Goal: Information Seeking & Learning: Learn about a topic

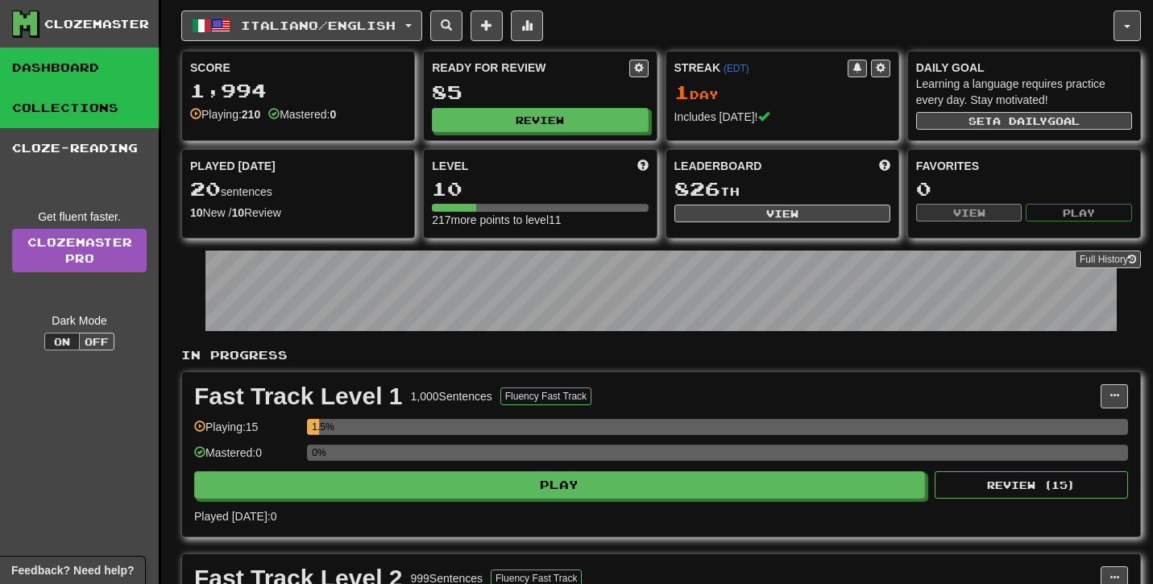
click at [97, 120] on link "Collections" at bounding box center [79, 108] width 159 height 40
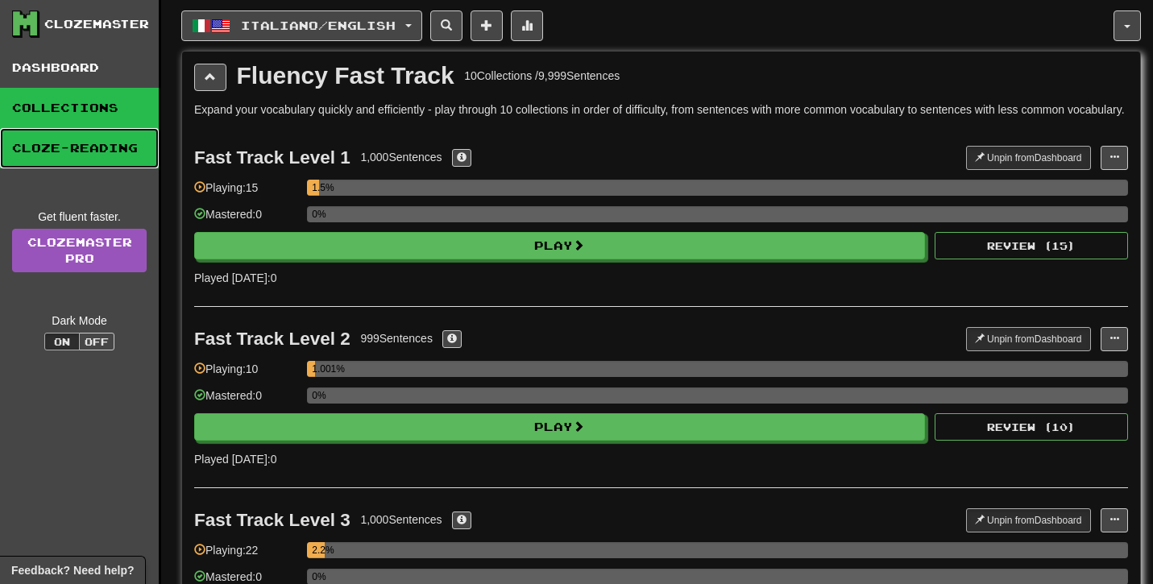
click at [114, 151] on link "Cloze-Reading" at bounding box center [79, 148] width 159 height 40
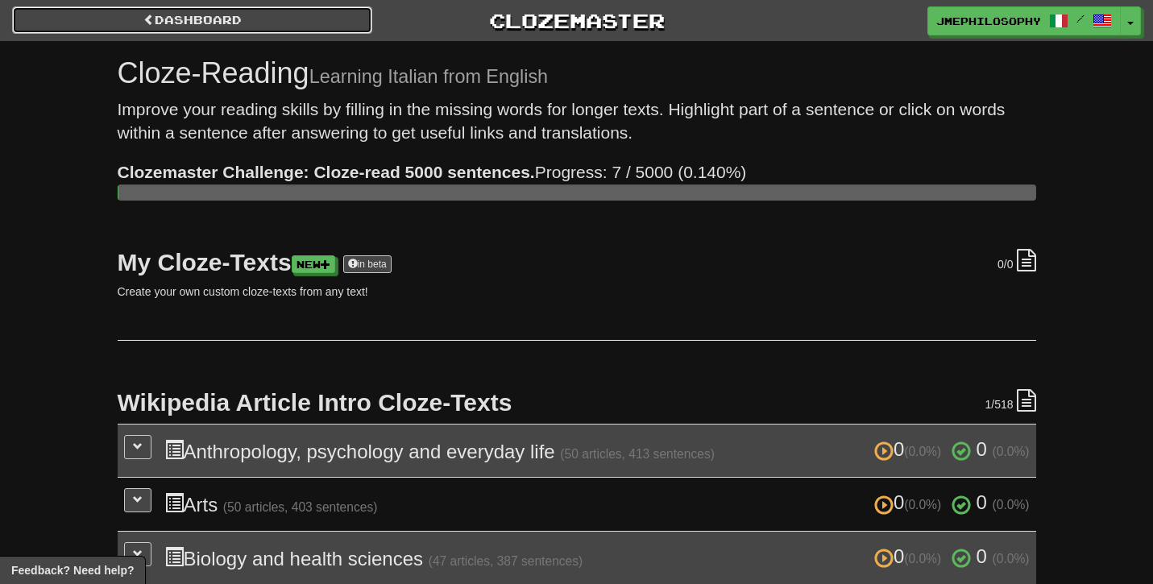
click at [181, 23] on link "Dashboard" at bounding box center [192, 19] width 360 height 27
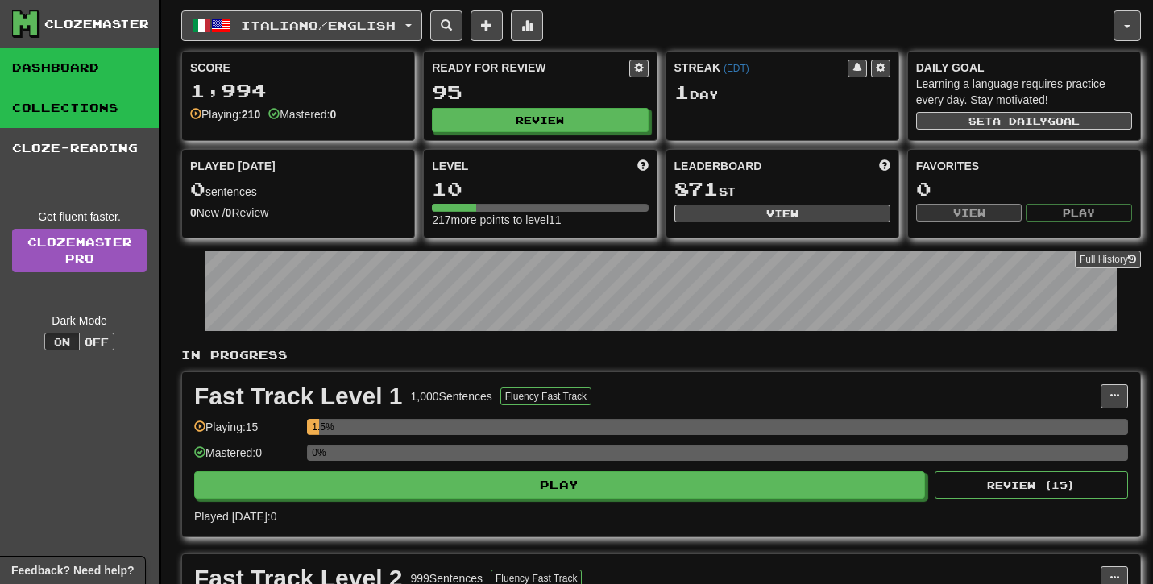
click at [82, 111] on link "Collections" at bounding box center [79, 108] width 159 height 40
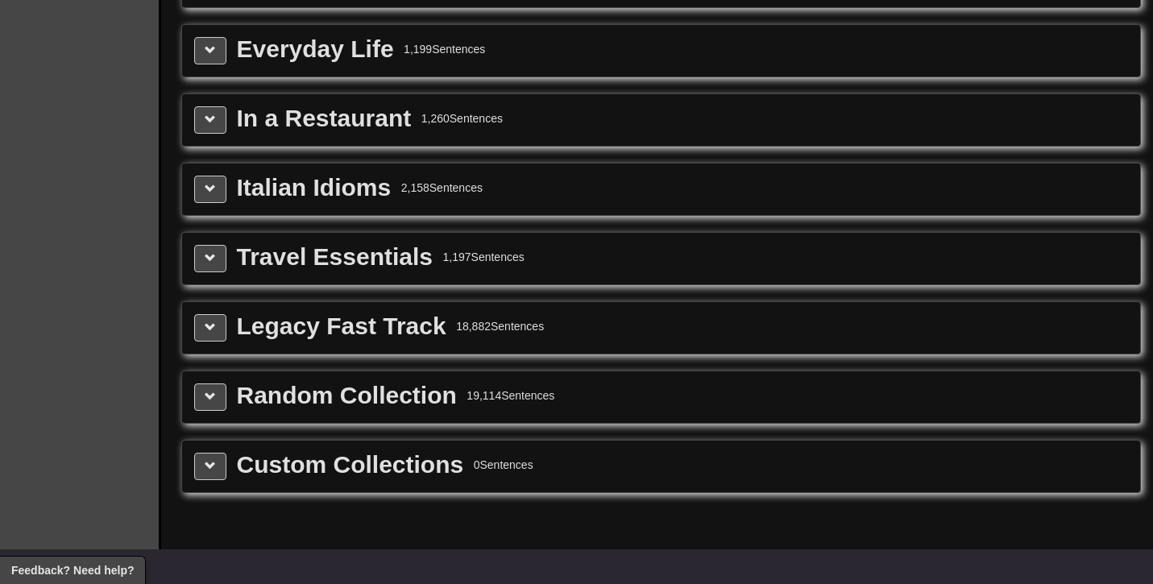
scroll to position [1994, 0]
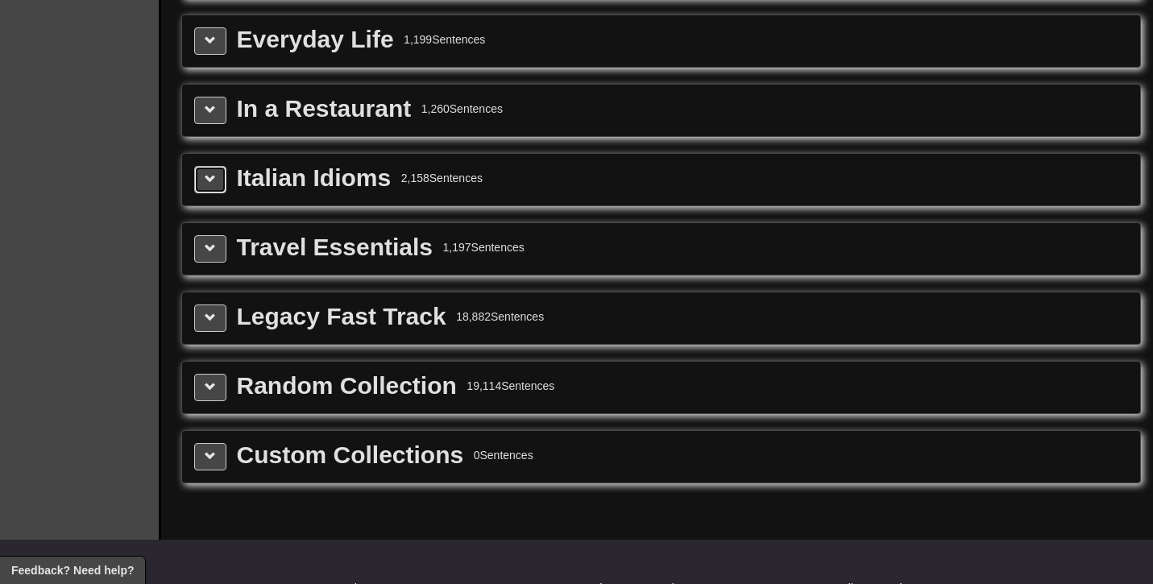
click at [218, 193] on button at bounding box center [210, 179] width 32 height 27
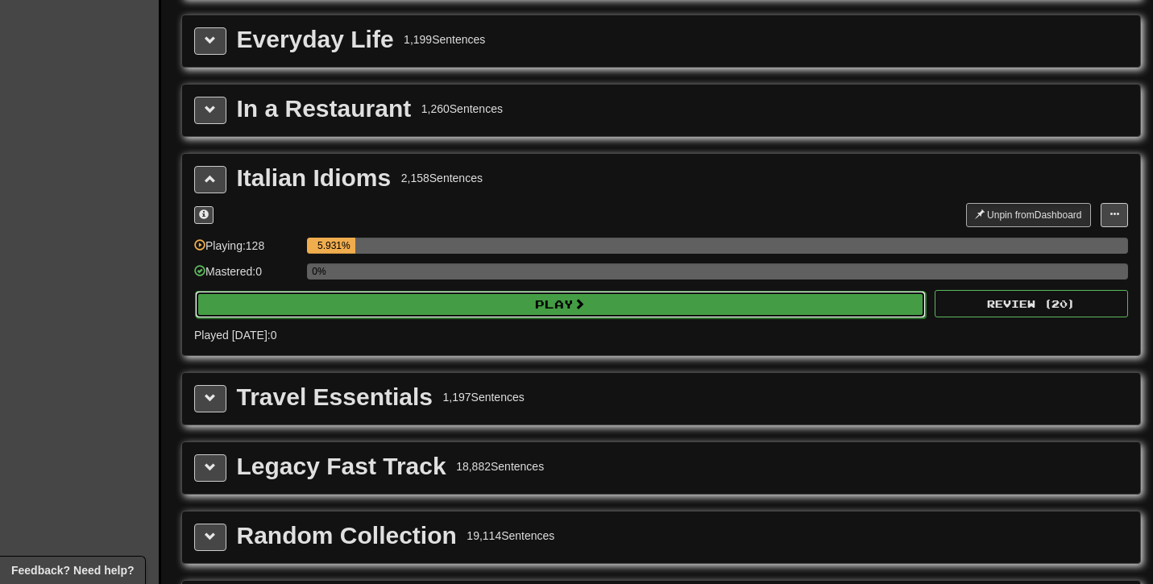
click at [425, 313] on button "Play" at bounding box center [560, 304] width 731 height 27
select select "**"
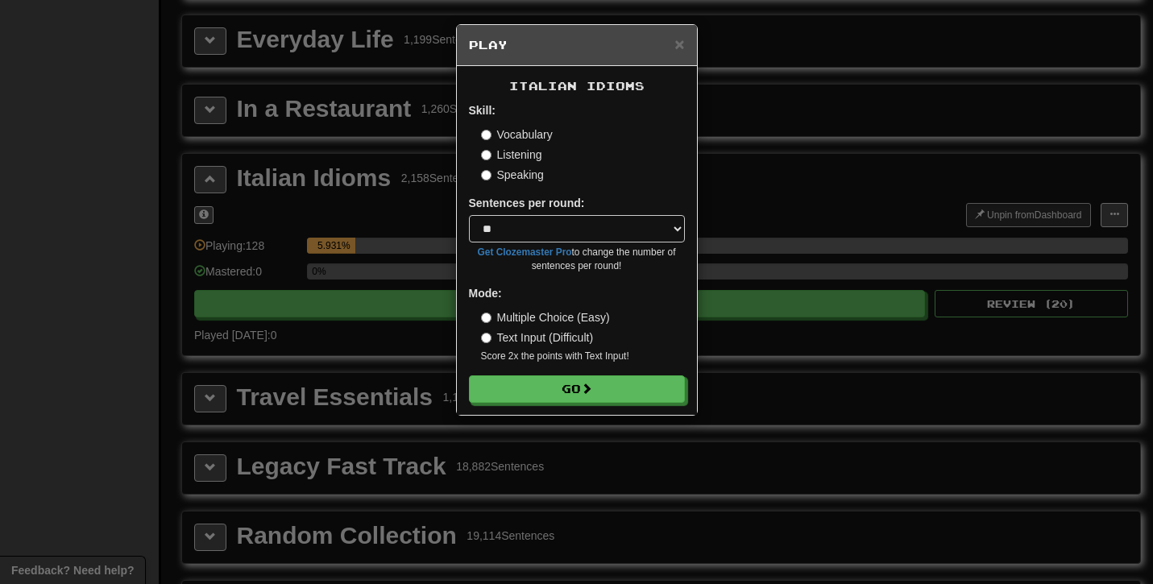
click at [529, 160] on label "Listening" at bounding box center [511, 155] width 61 height 16
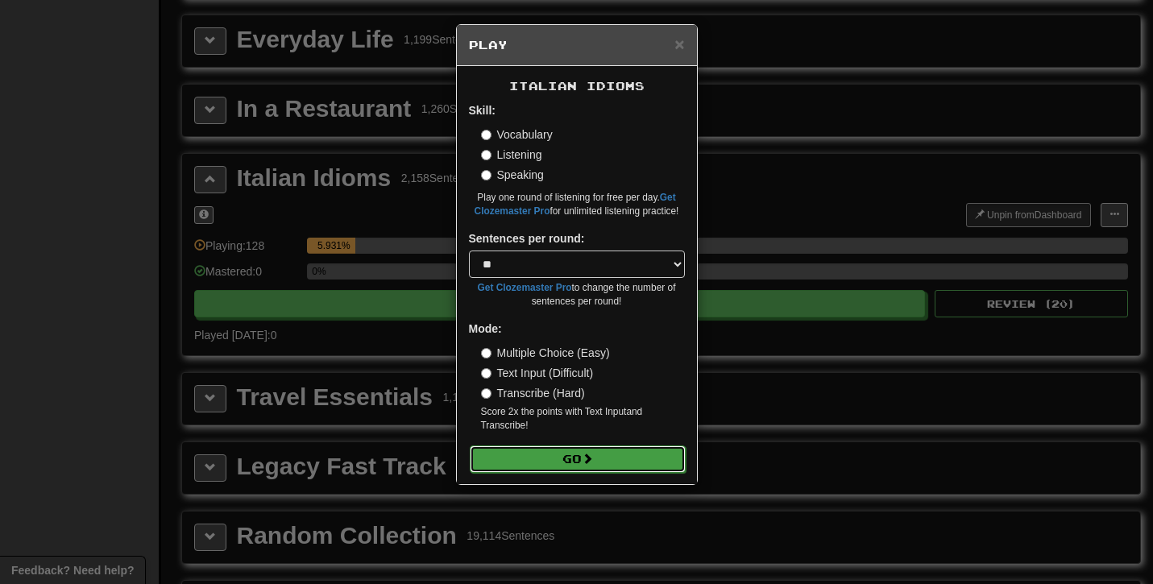
click at [507, 454] on button "Go" at bounding box center [578, 459] width 216 height 27
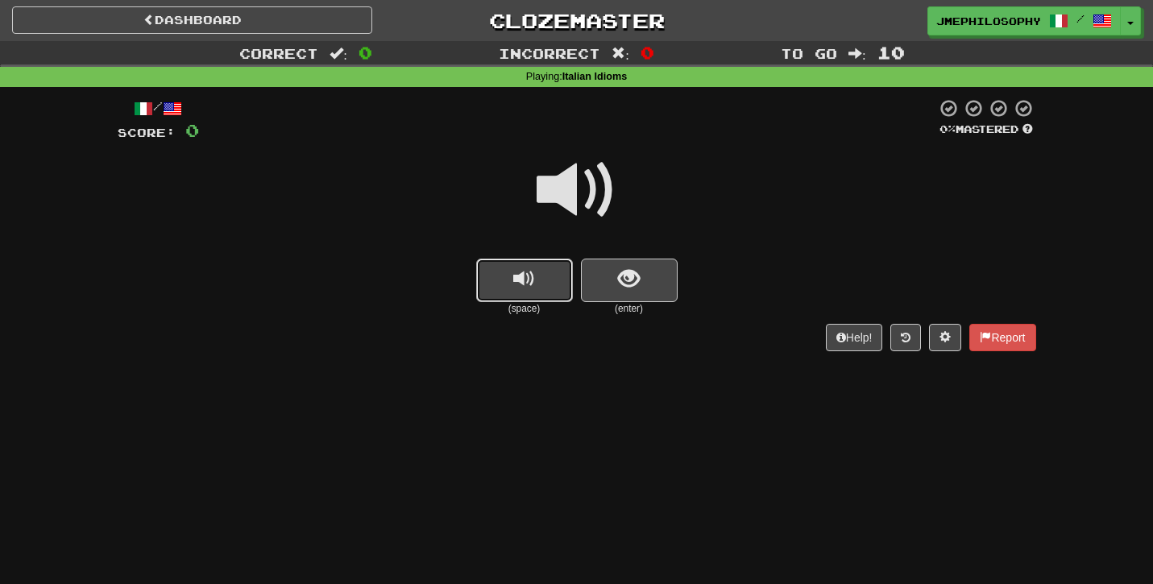
click at [527, 292] on button "replay audio" at bounding box center [524, 281] width 97 height 44
click at [615, 293] on button "show sentence" at bounding box center [629, 281] width 97 height 44
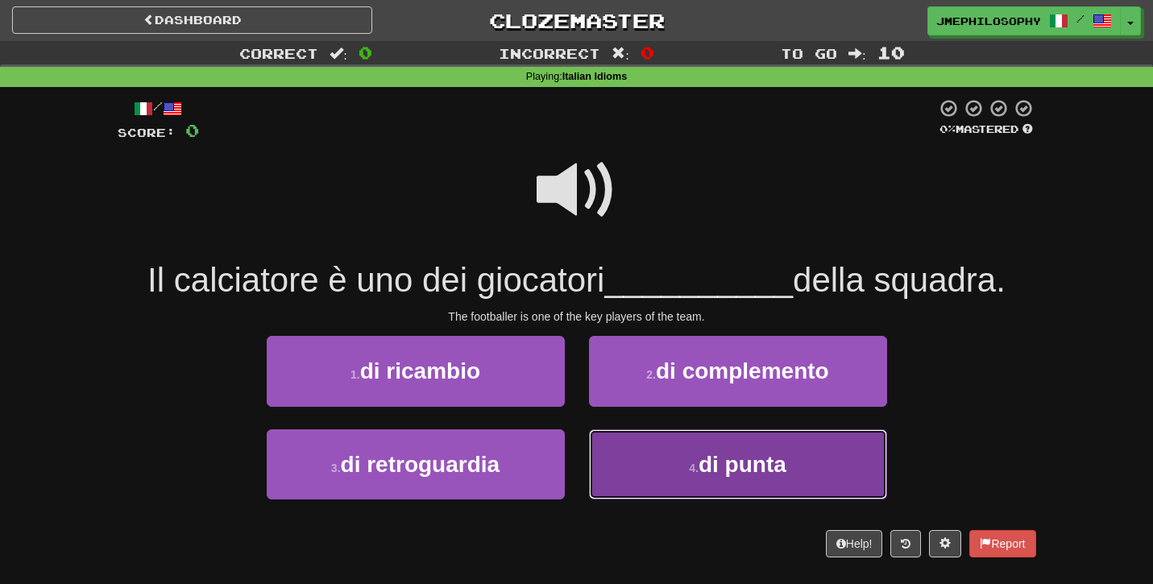
click at [694, 451] on button "4 . di punta" at bounding box center [738, 464] width 298 height 70
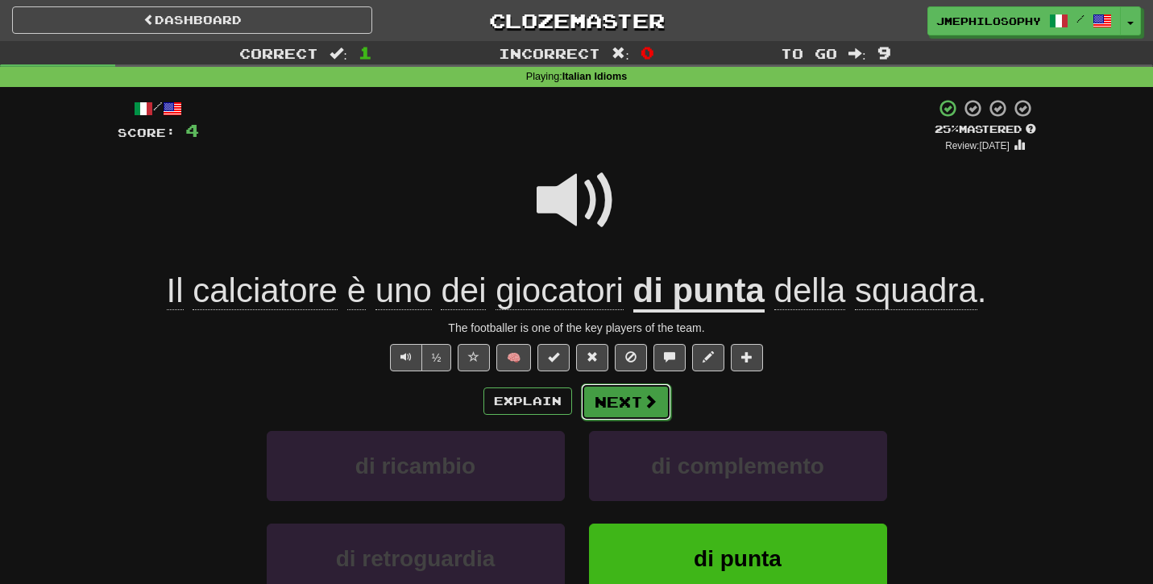
click at [616, 395] on button "Next" at bounding box center [626, 401] width 90 height 37
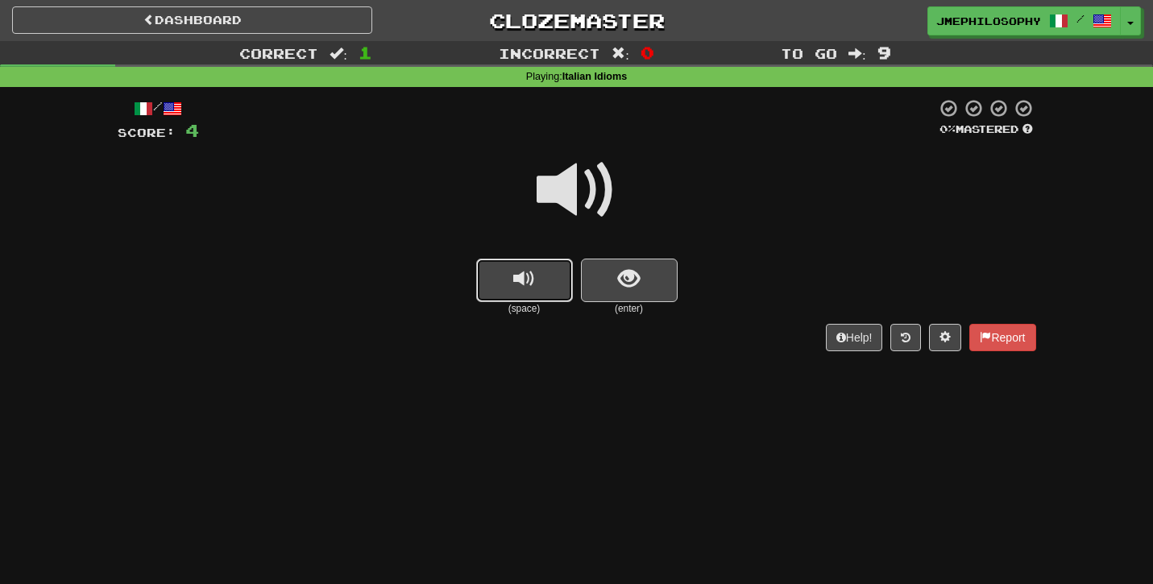
click at [515, 282] on span "replay audio" at bounding box center [524, 279] width 22 height 22
click at [610, 274] on button "show sentence" at bounding box center [629, 281] width 97 height 44
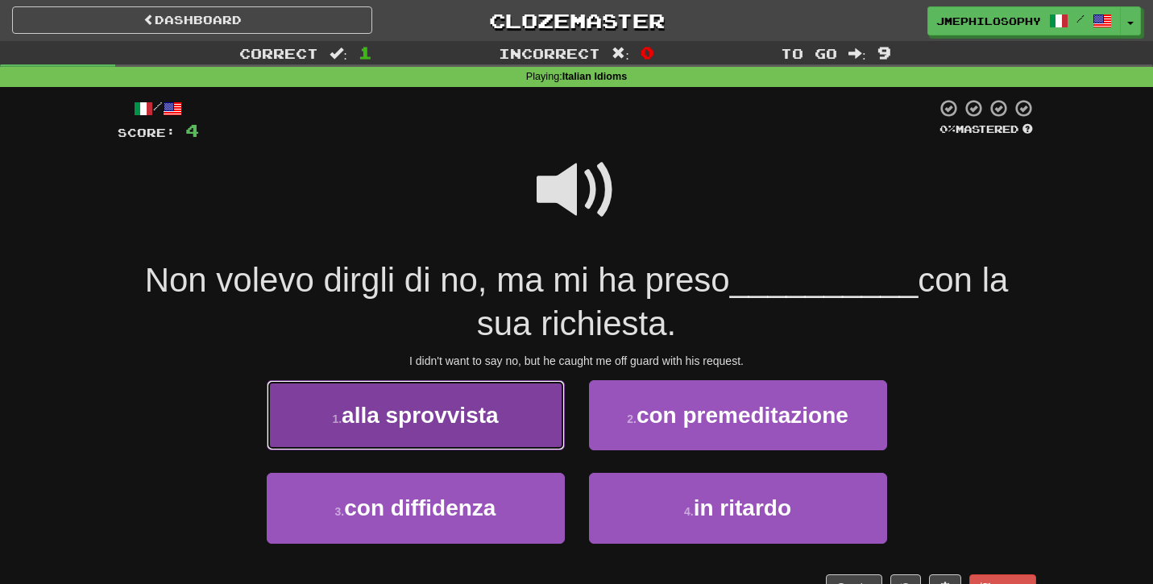
click at [404, 407] on span "alla sprovvista" at bounding box center [420, 415] width 157 height 25
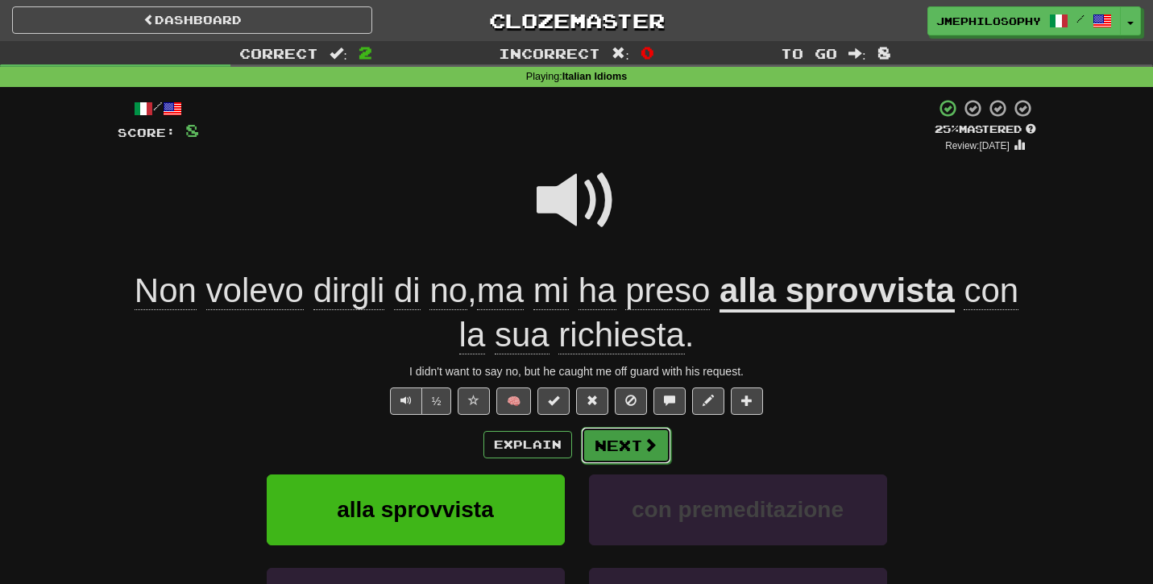
click at [647, 439] on span at bounding box center [650, 444] width 15 height 15
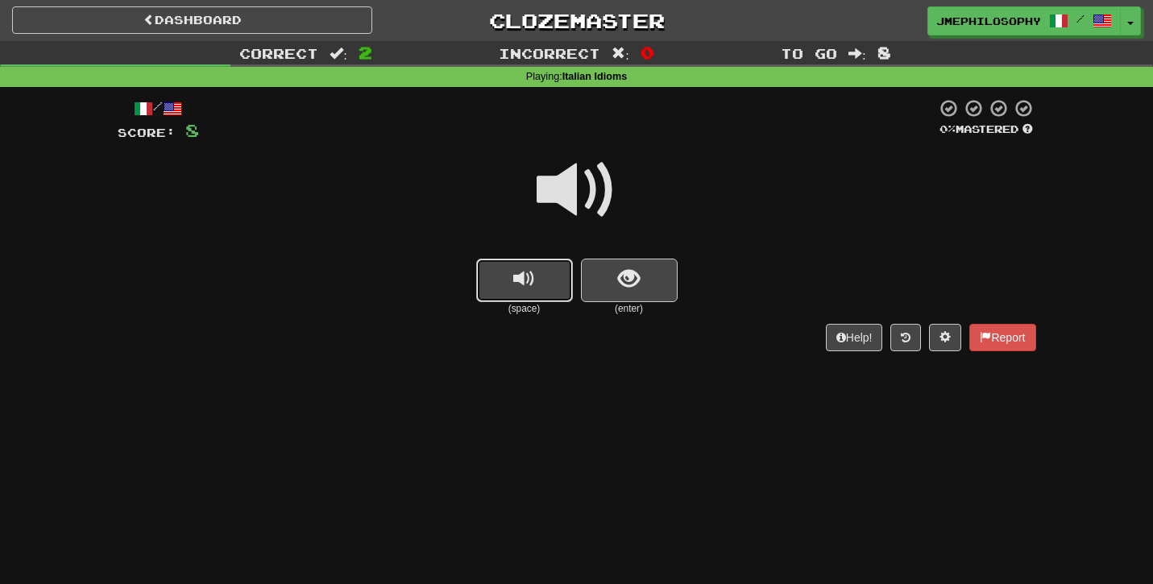
click at [512, 272] on button "replay audio" at bounding box center [524, 281] width 97 height 44
click at [625, 274] on span "show sentence" at bounding box center [629, 279] width 22 height 22
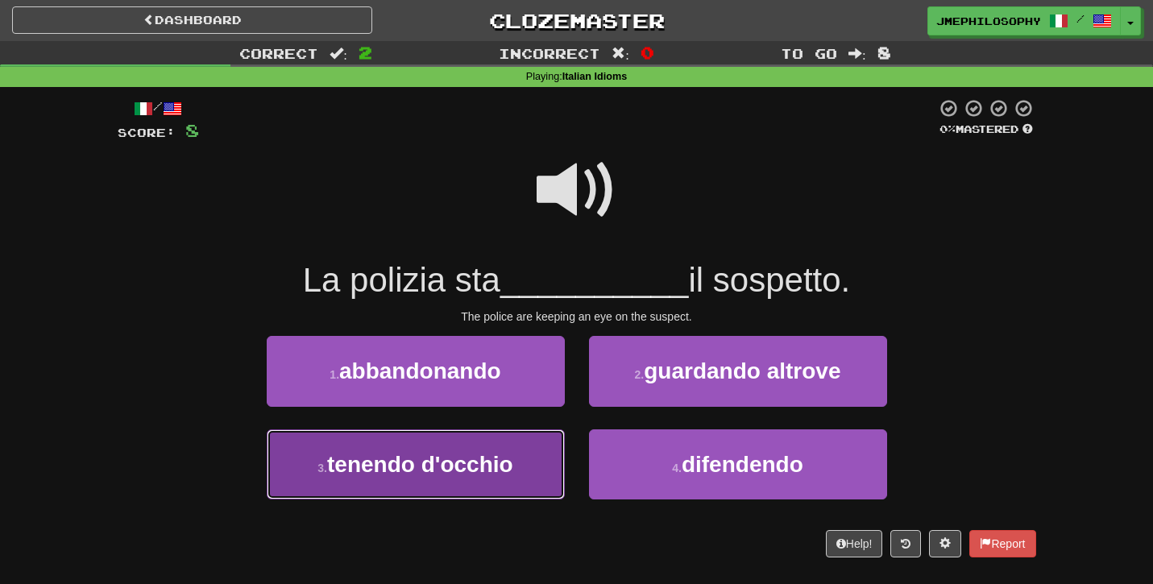
click at [396, 476] on span "tenendo d'occhio" at bounding box center [420, 464] width 186 height 25
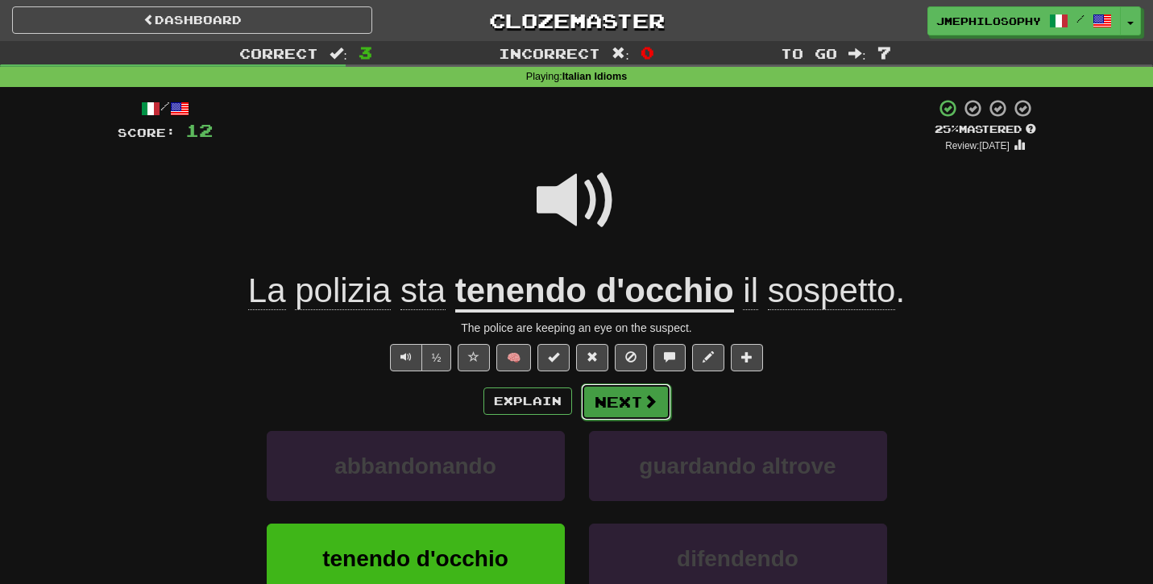
click at [654, 396] on span at bounding box center [650, 401] width 15 height 15
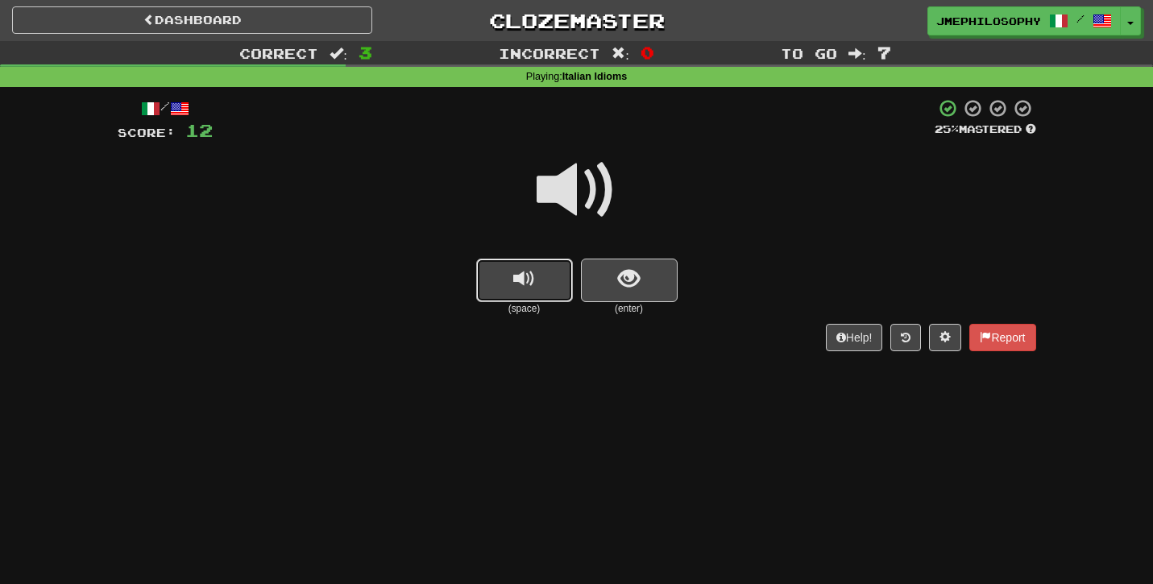
click at [516, 295] on button "replay audio" at bounding box center [524, 281] width 97 height 44
click at [640, 278] on button "show sentence" at bounding box center [629, 281] width 97 height 44
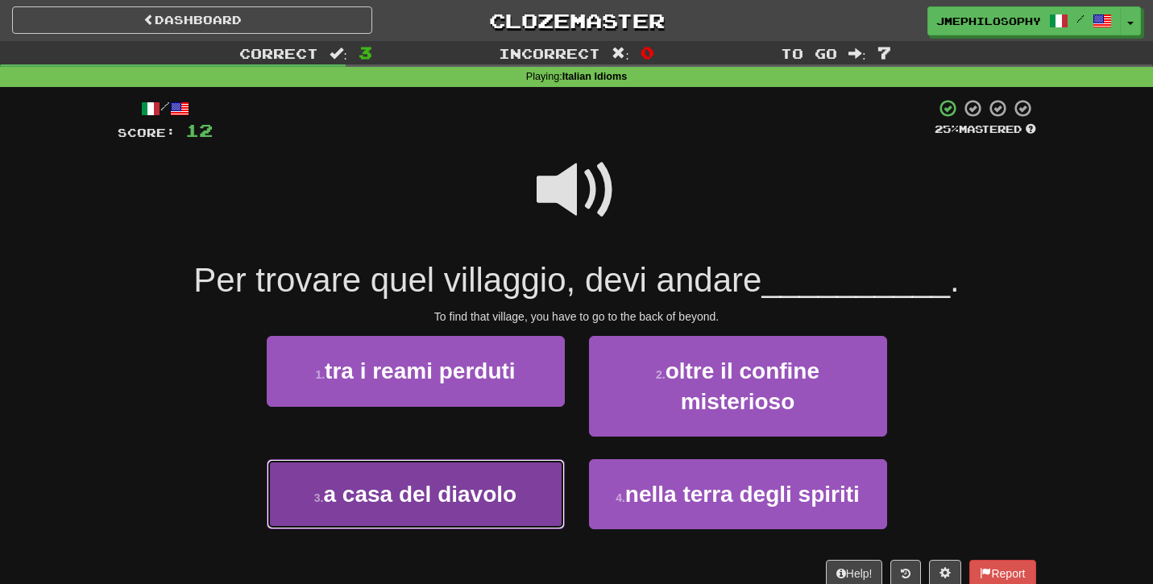
click at [363, 487] on span "a casa del diavolo" at bounding box center [420, 494] width 193 height 25
